Goal: Information Seeking & Learning: Understand process/instructions

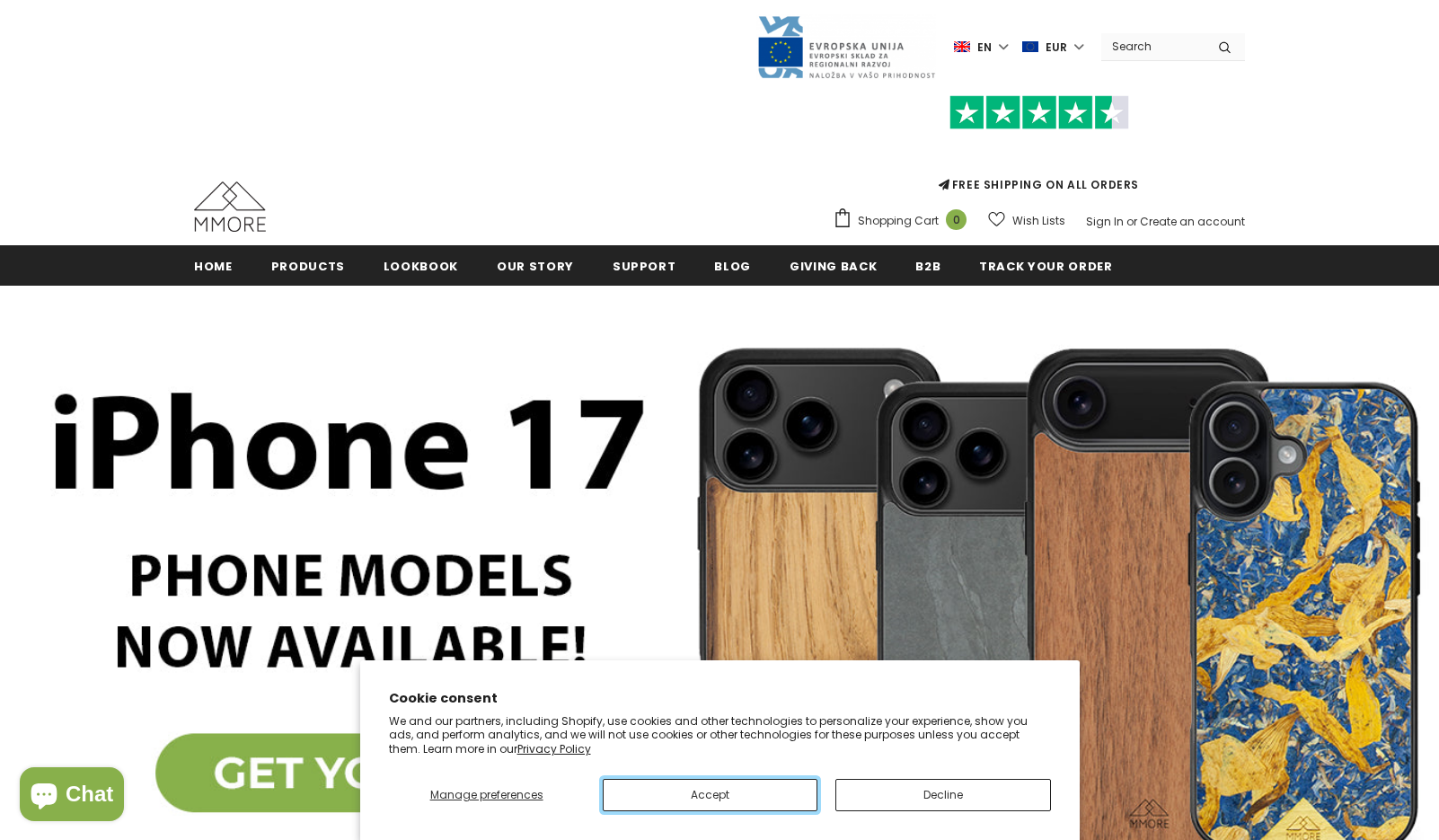
click at [753, 800] on button "Accept" at bounding box center [710, 794] width 215 height 32
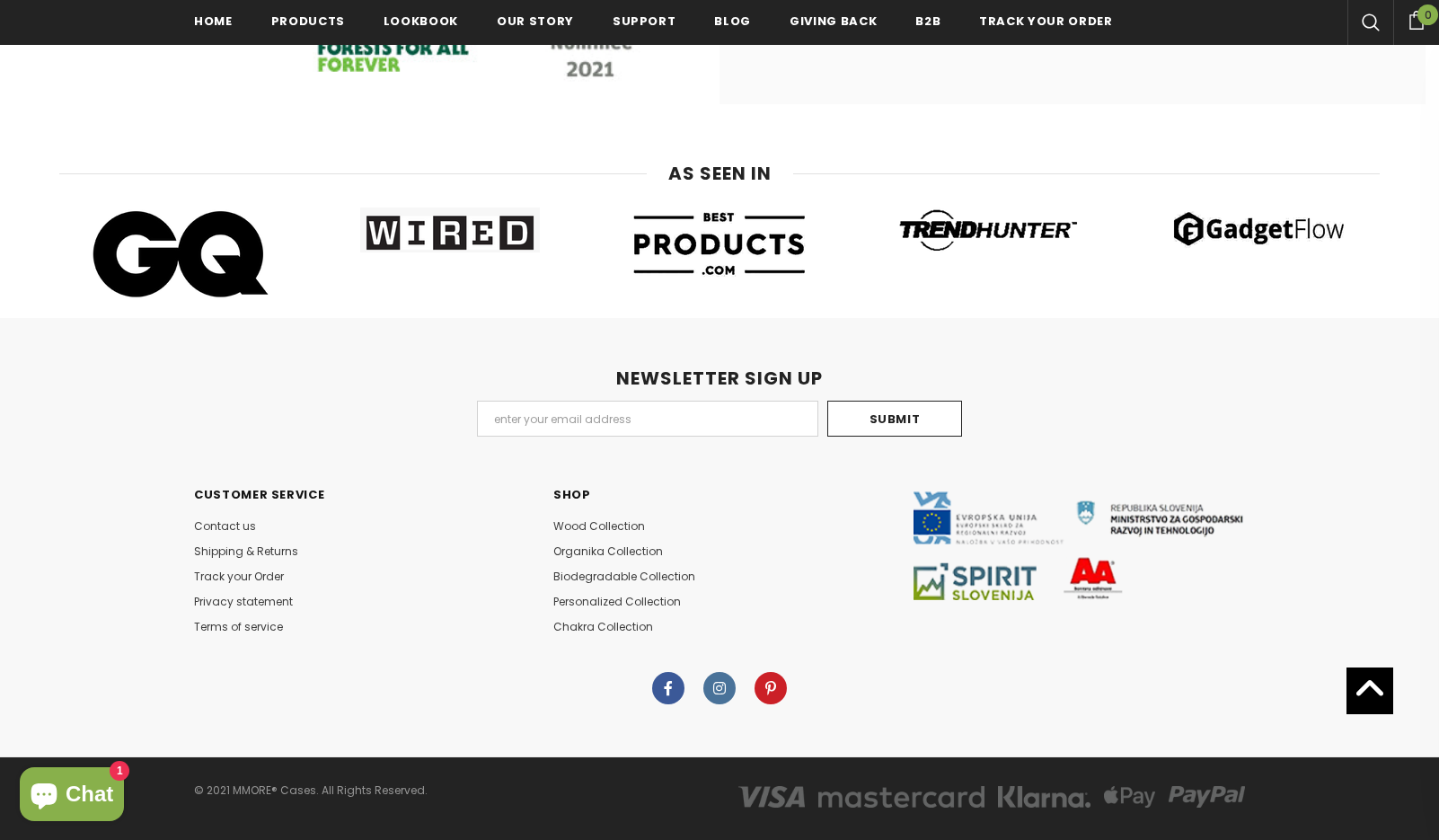
scroll to position [9916, 0]
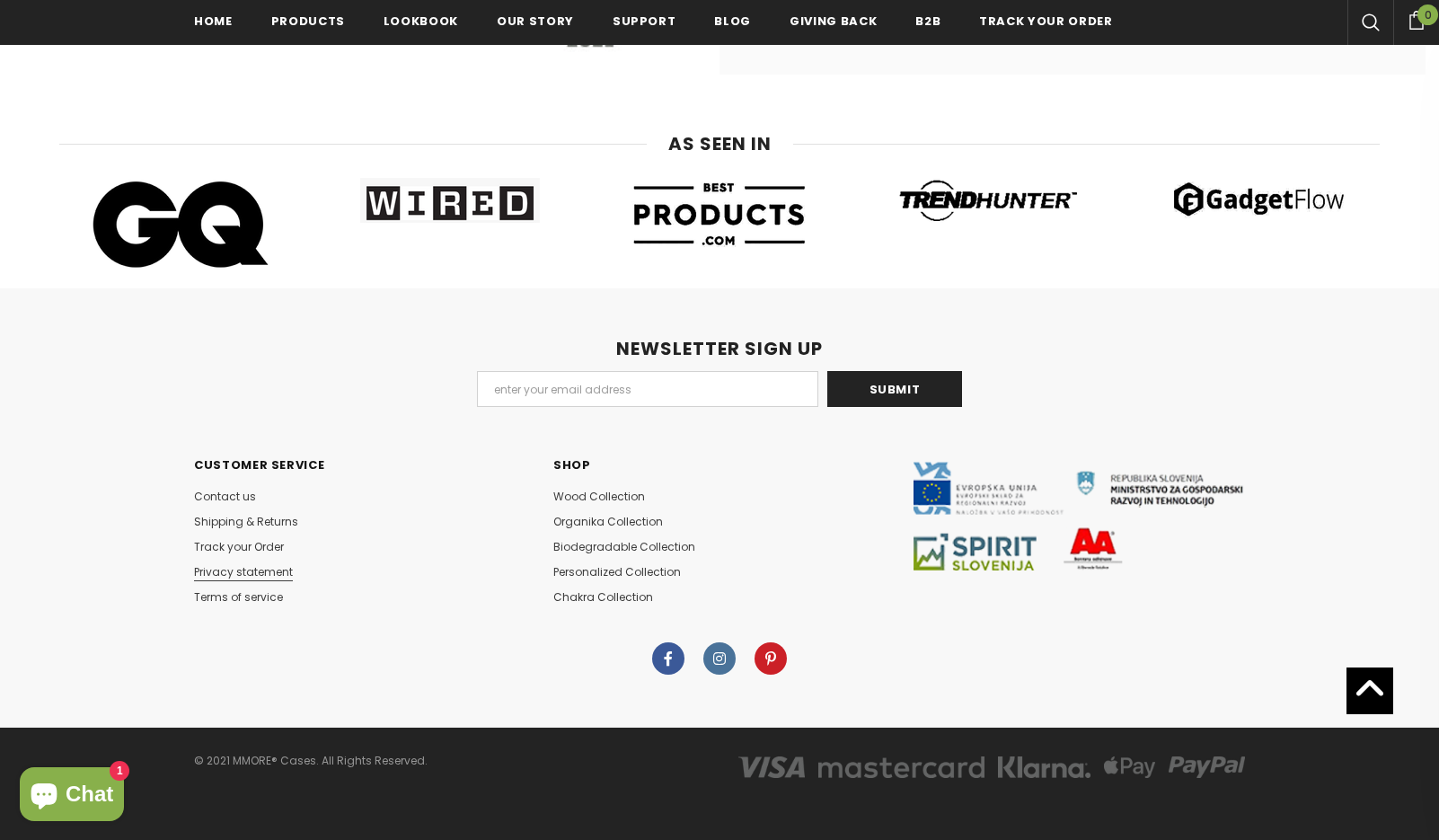
click at [242, 568] on span "Privacy statement" at bounding box center [243, 571] width 99 height 15
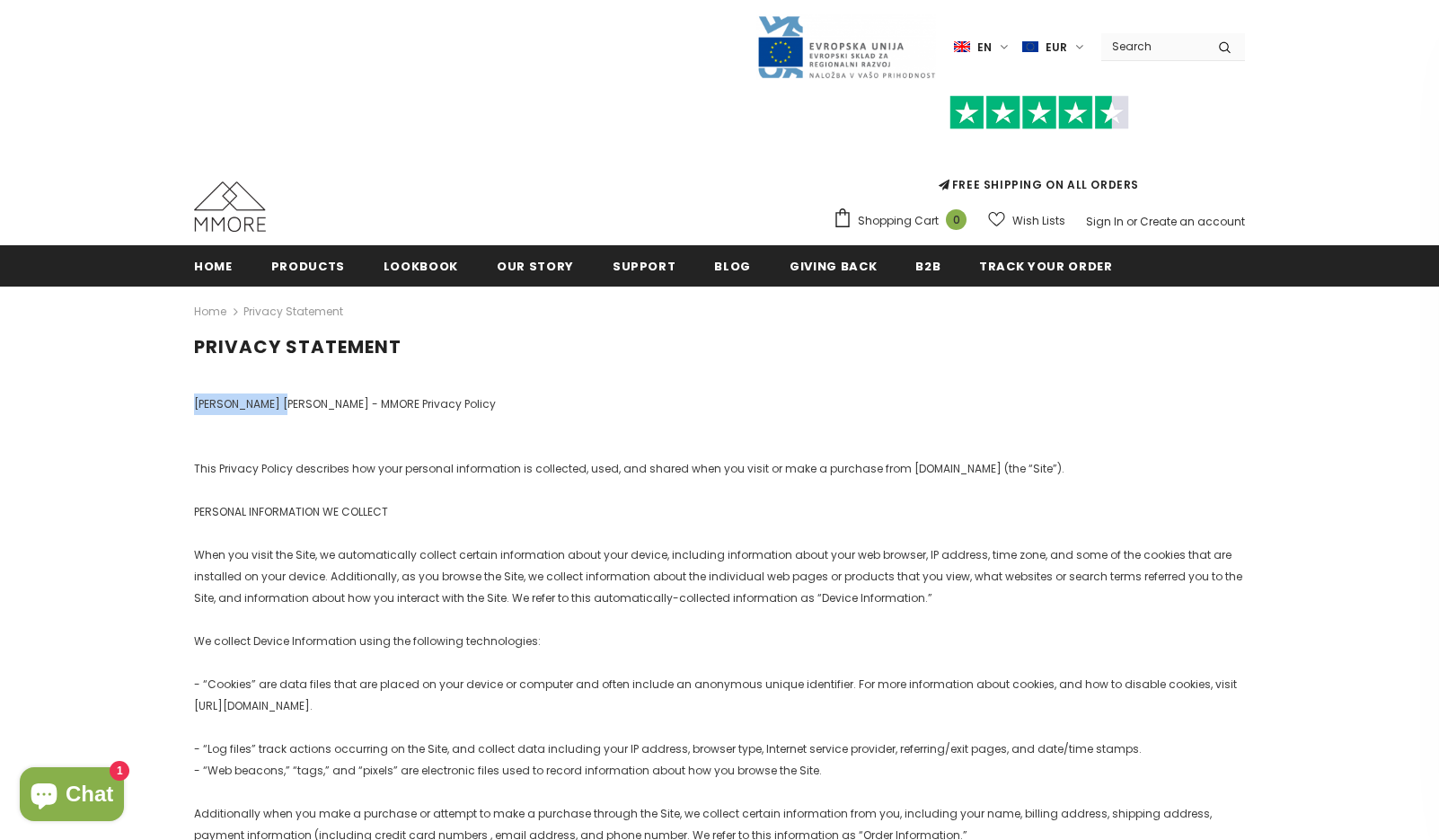
drag, startPoint x: 215, startPoint y: 401, endPoint x: 272, endPoint y: 404, distance: 57.1
copy p "[PERSON_NAME] [PERSON_NAME]"
